Goal: Book appointment/travel/reservation

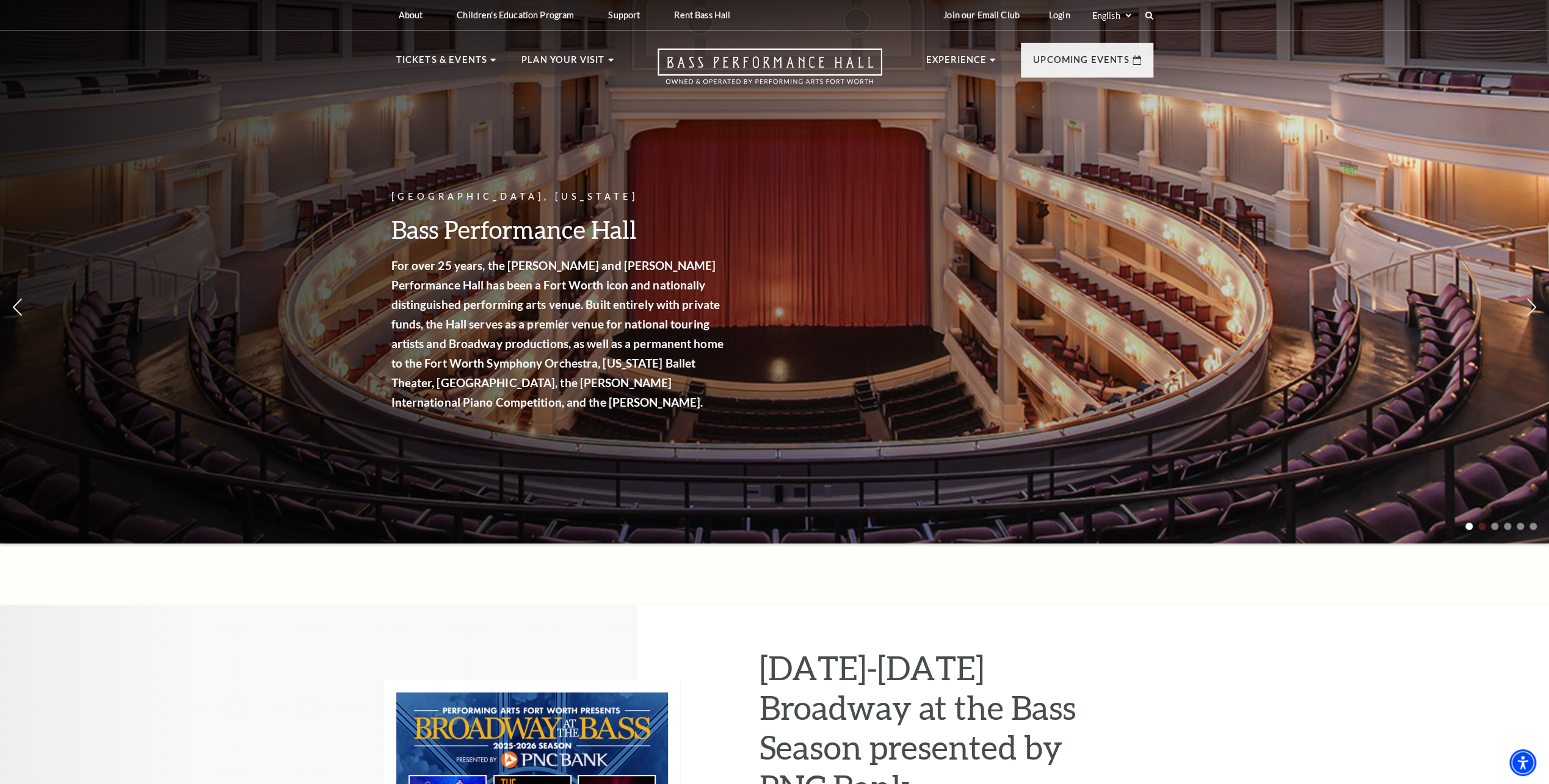
click at [1482, 525] on span at bounding box center [1481, 526] width 7 height 7
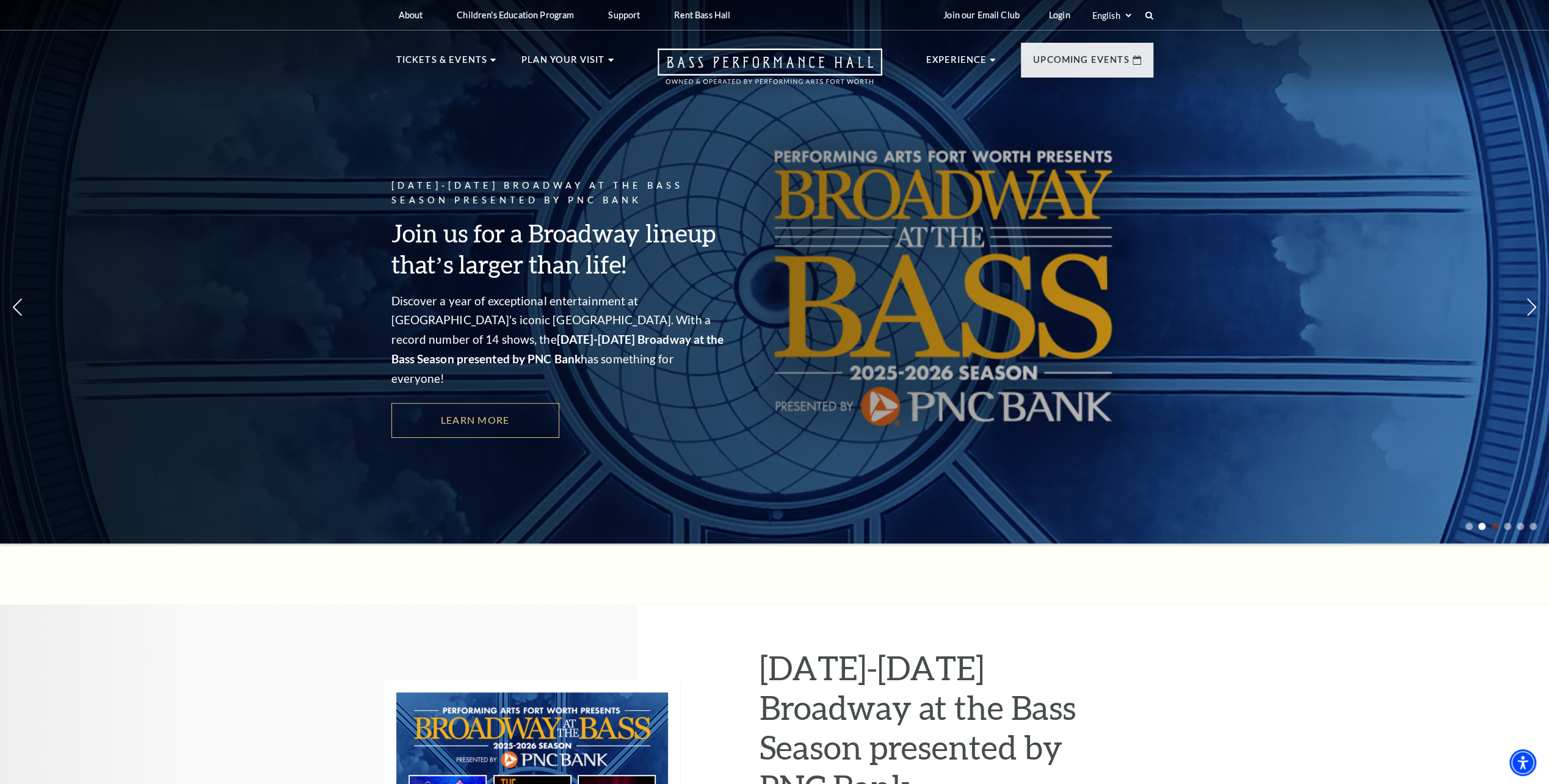
click at [1496, 526] on span at bounding box center [1495, 526] width 7 height 7
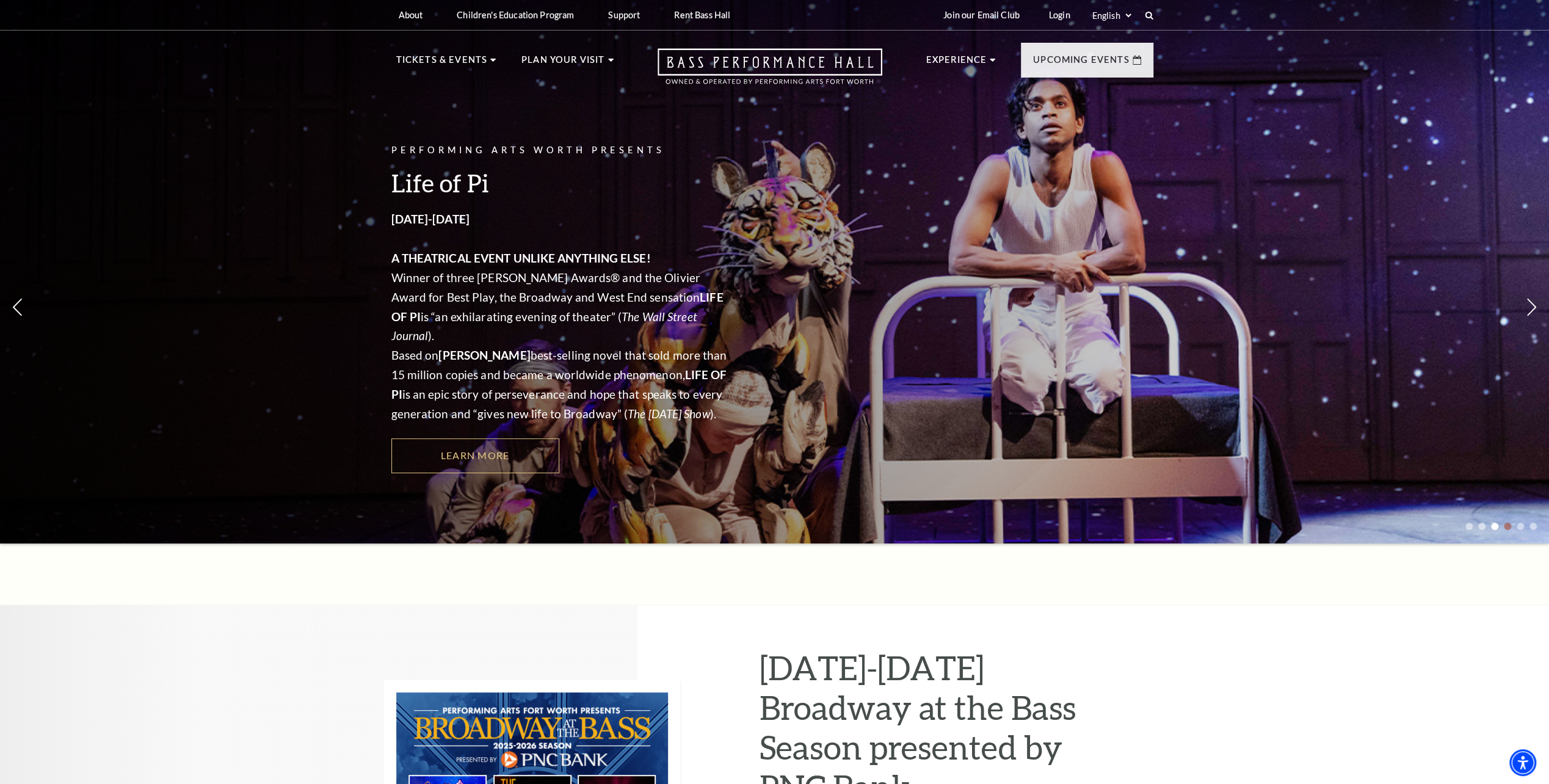
click at [1506, 525] on span at bounding box center [1507, 526] width 7 height 7
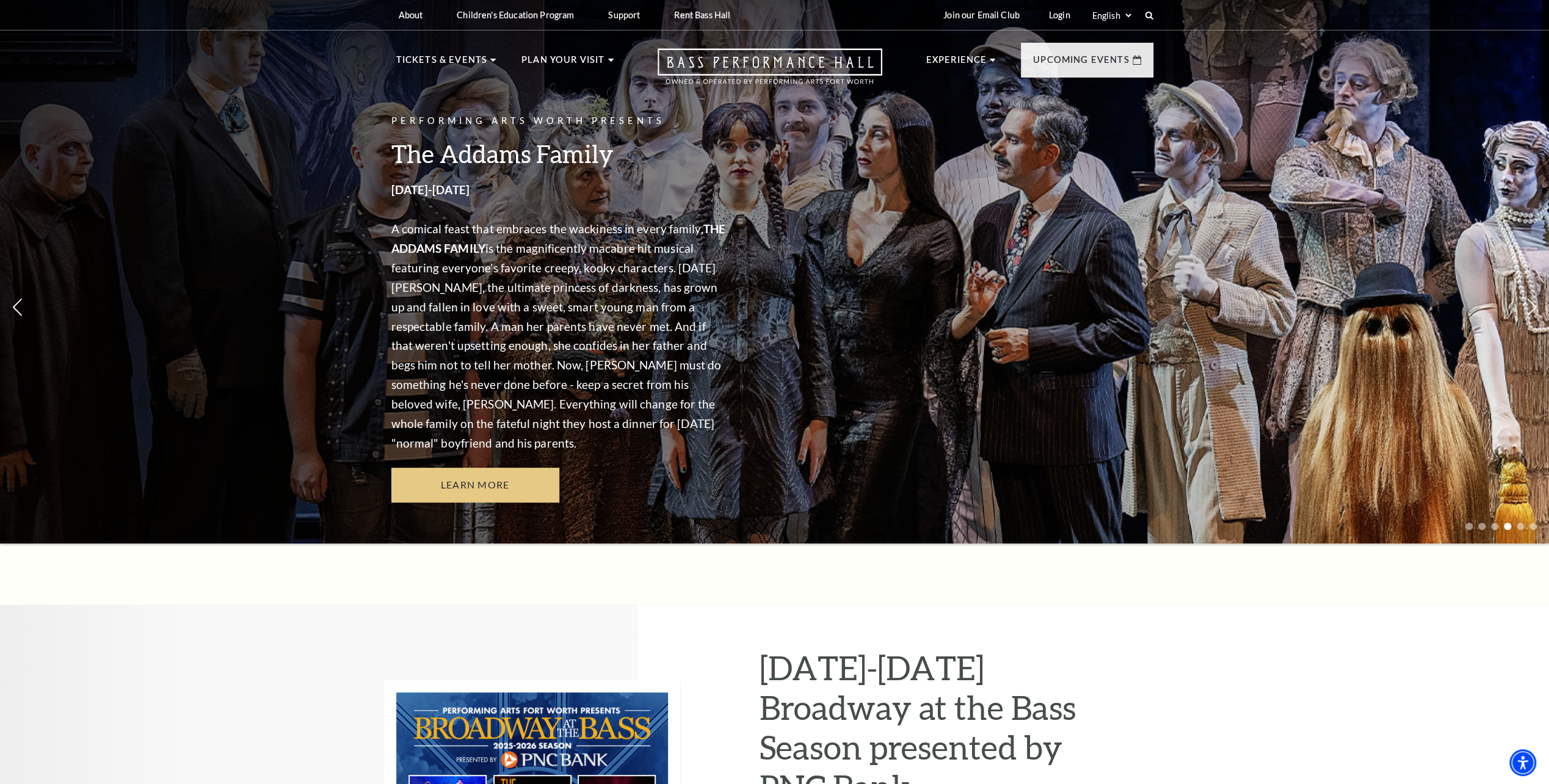
click at [458, 483] on link "Learn More" at bounding box center [474, 484] width 167 height 34
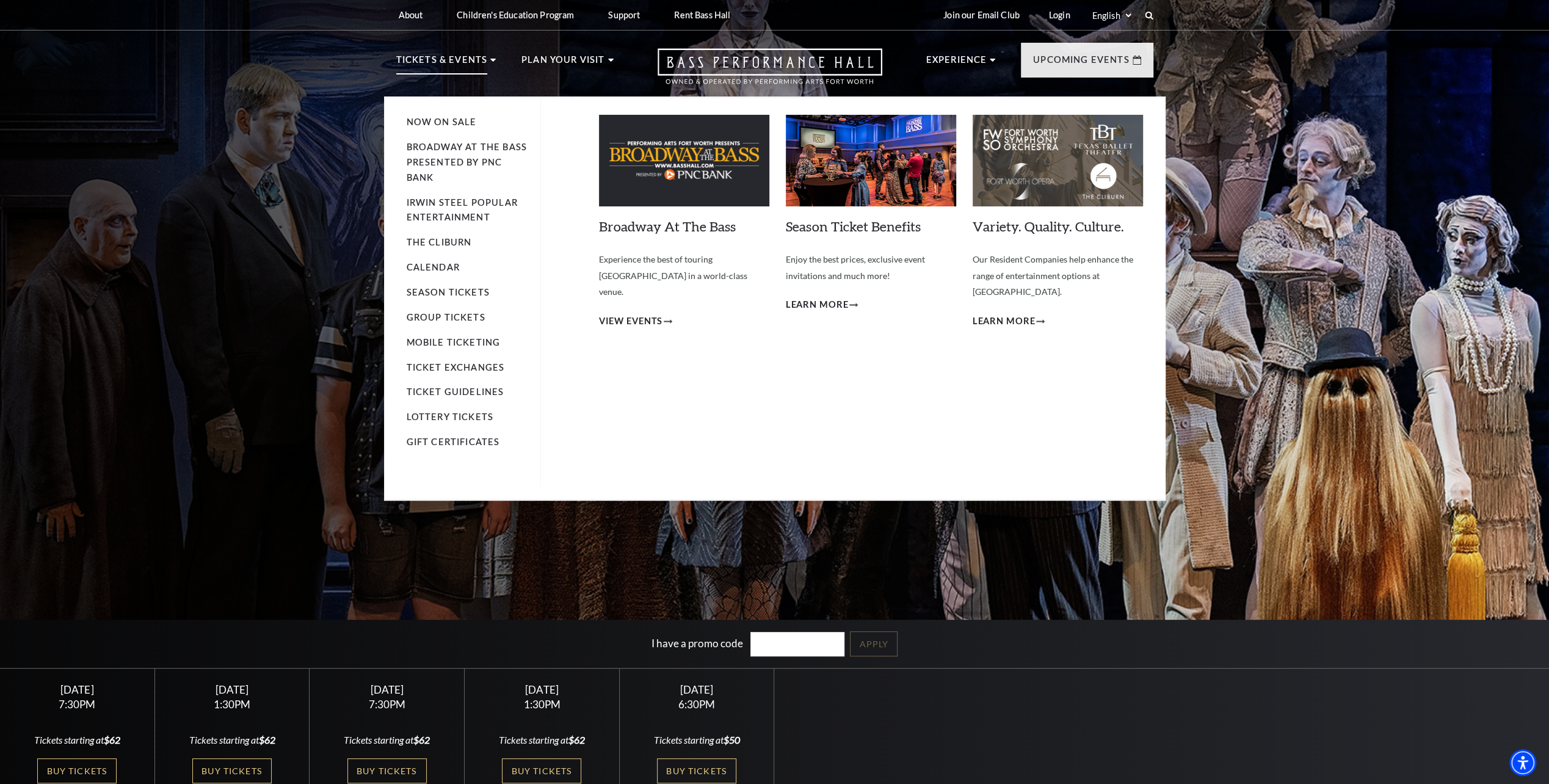
click at [486, 57] on li "Tickets & Events Now On Sale Broadway At The Bass presented by PNC Bank Irwin S…" at bounding box center [446, 74] width 100 height 44
click at [426, 267] on link "Calendar" at bounding box center [433, 266] width 53 height 10
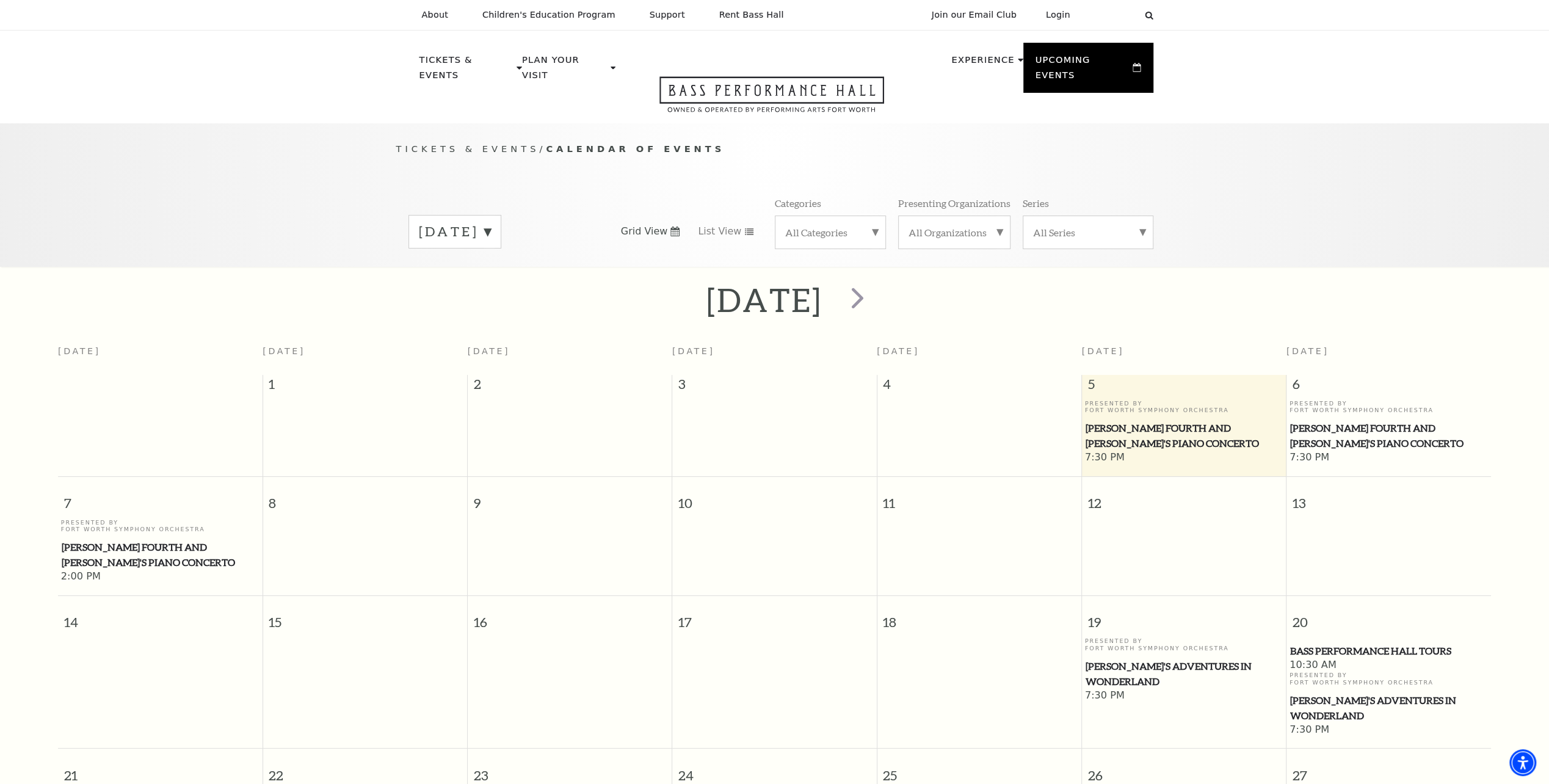
click at [491, 222] on label "[DATE]" at bounding box center [455, 231] width 72 height 19
click at [479, 244] on label "[DATE]" at bounding box center [455, 257] width 72 height 26
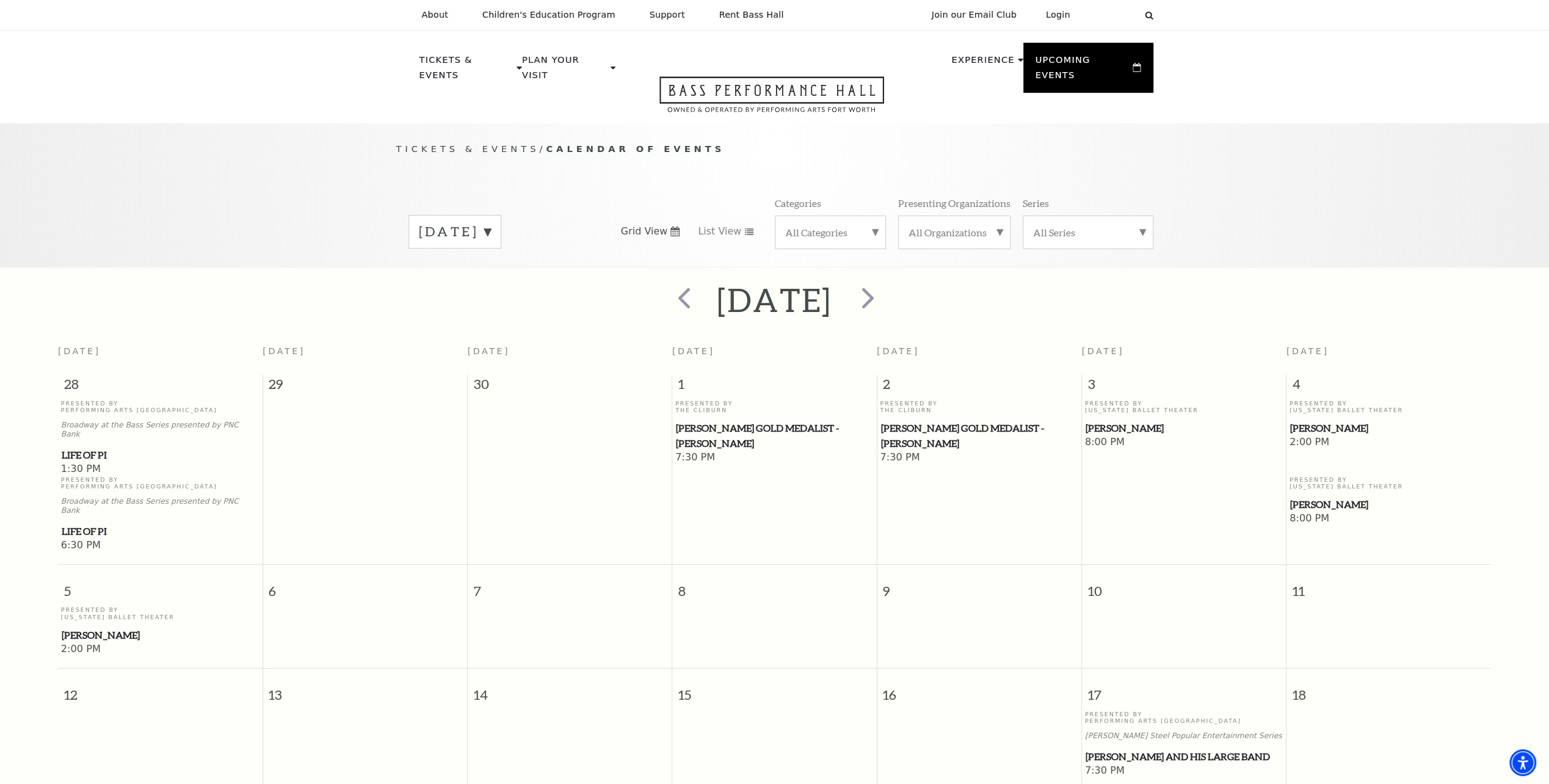
click at [502, 215] on div "[DATE]" at bounding box center [454, 231] width 92 height 33
click at [449, 271] on label "[DATE]" at bounding box center [455, 283] width 72 height 26
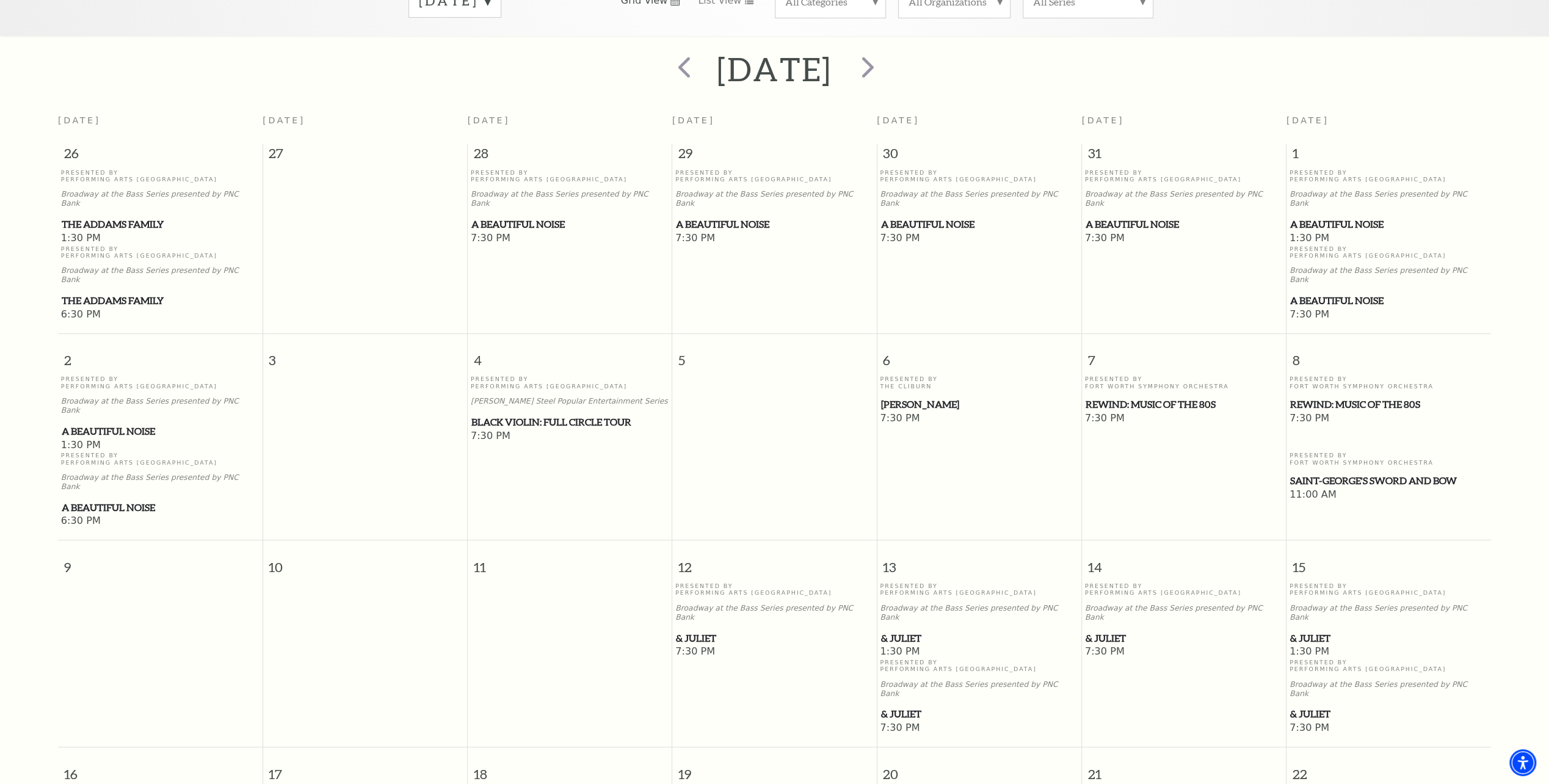
scroll to position [108, 0]
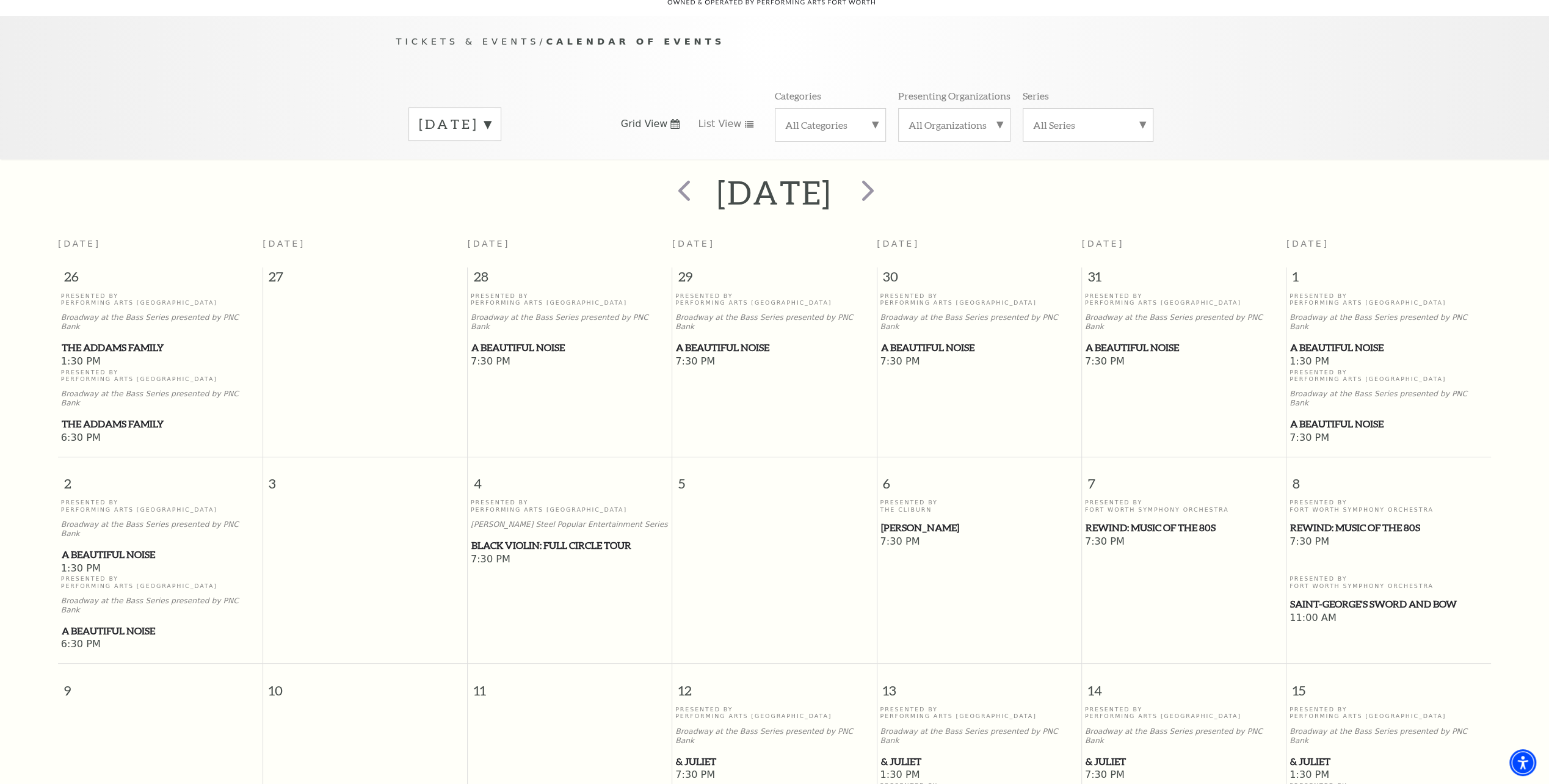
click at [491, 115] on label "[DATE]" at bounding box center [455, 124] width 72 height 19
click at [485, 190] on label "[DATE]" at bounding box center [455, 201] width 72 height 26
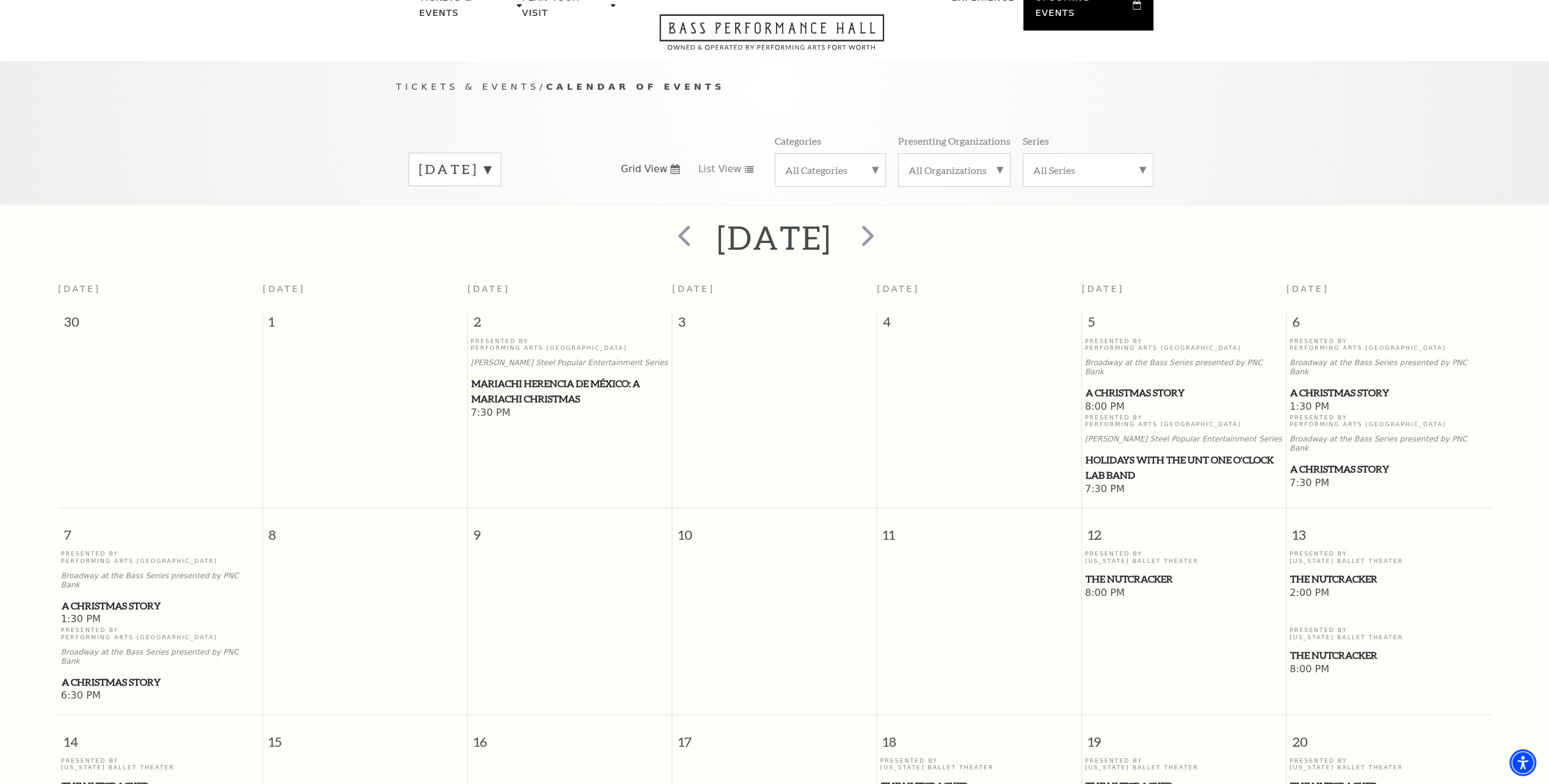
scroll to position [46, 0]
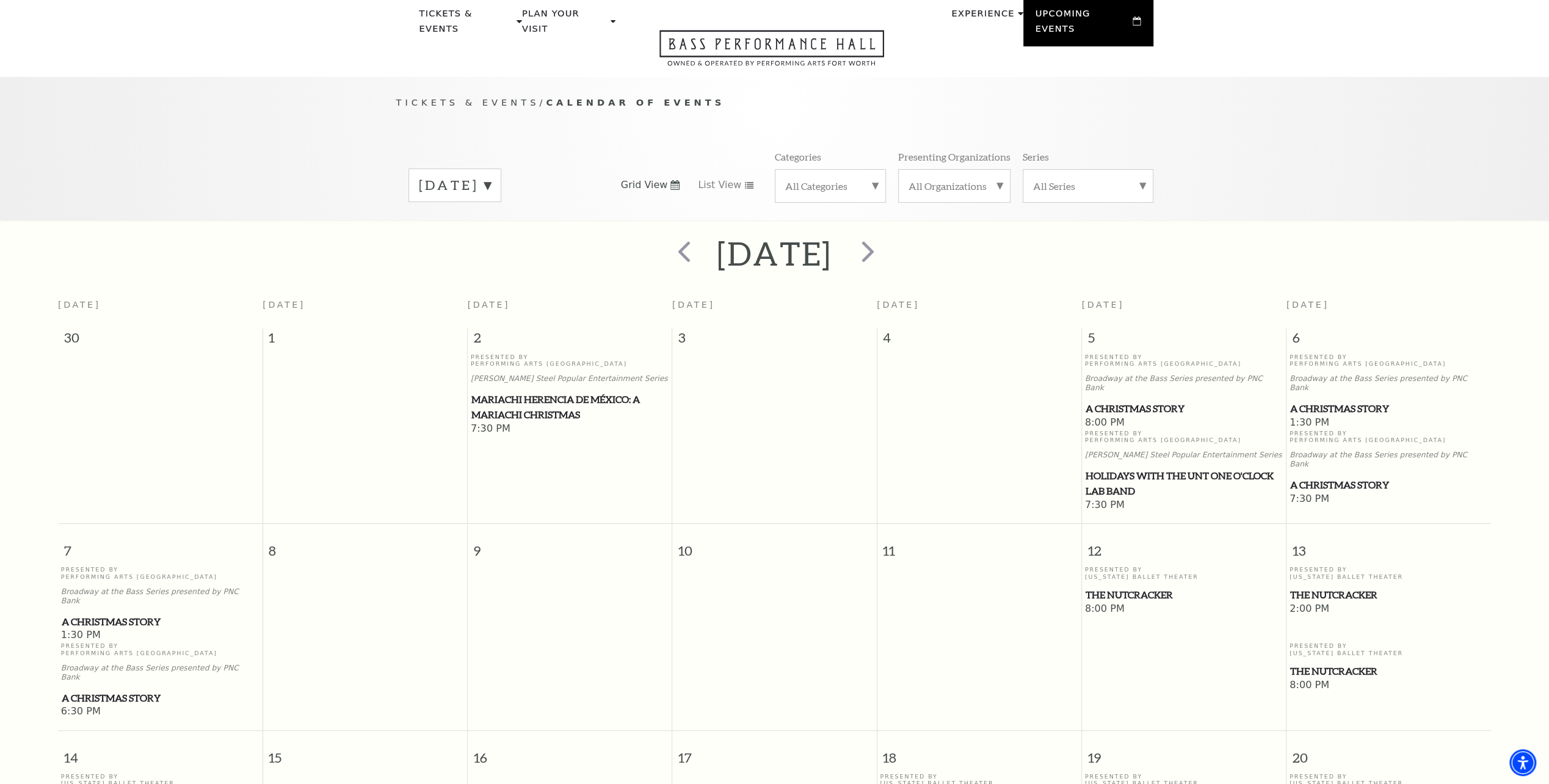
click at [502, 168] on div "[DATE]" at bounding box center [454, 185] width 92 height 33
click at [453, 276] on label "[DATE]" at bounding box center [455, 289] width 72 height 26
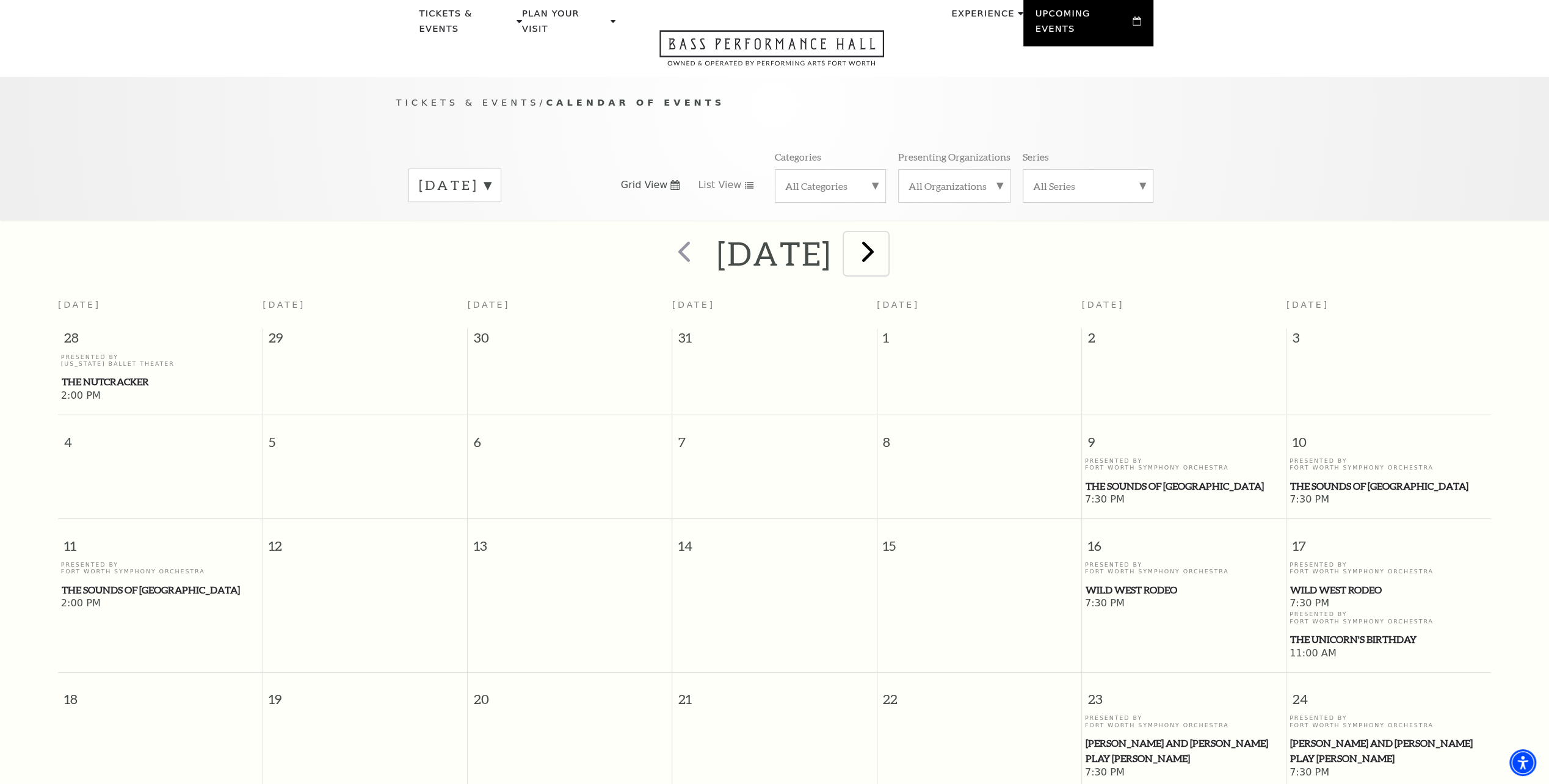
click at [885, 235] on span "next" at bounding box center [867, 251] width 34 height 34
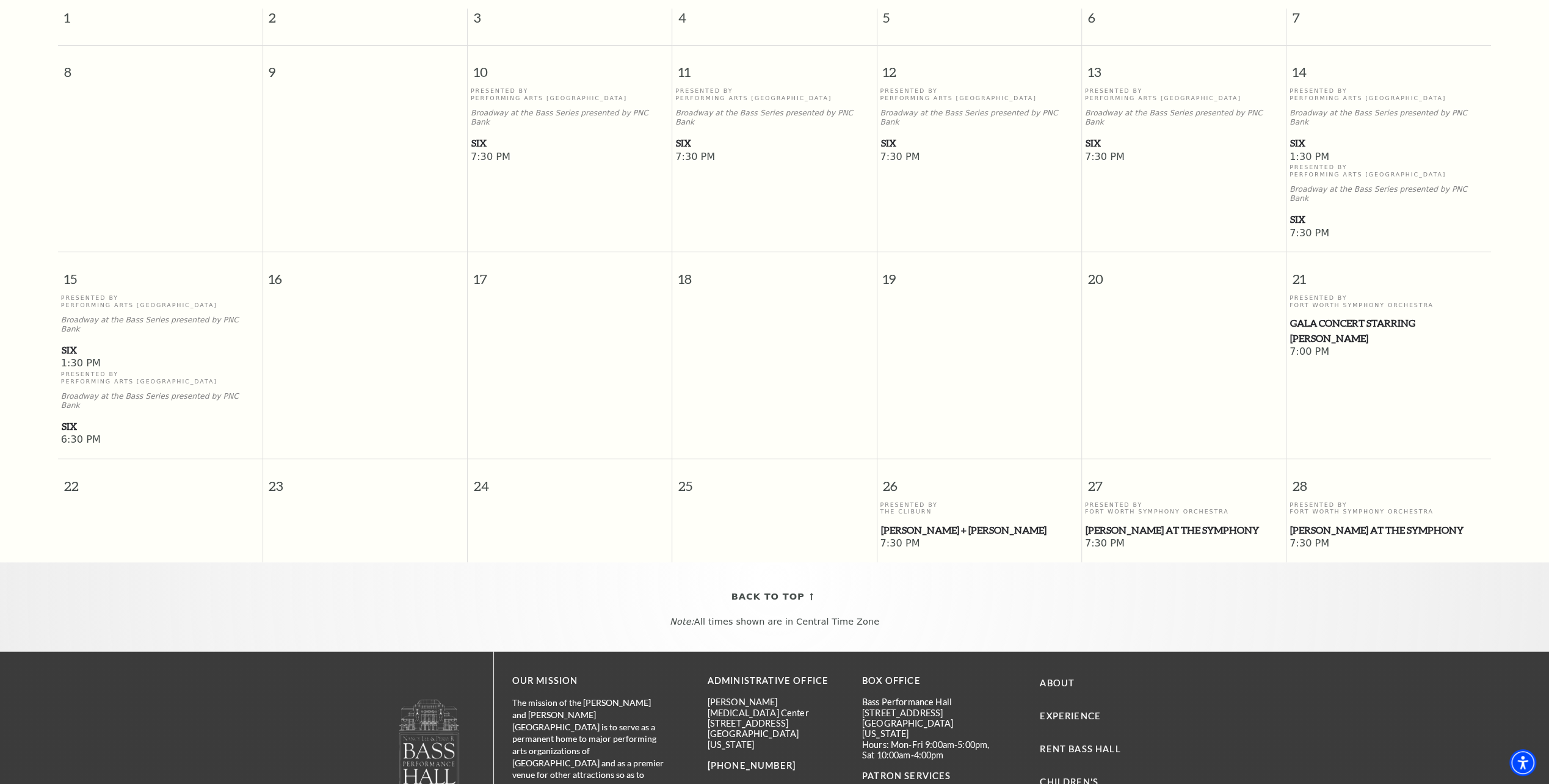
scroll to position [0, 0]
